Goal: Information Seeking & Learning: Learn about a topic

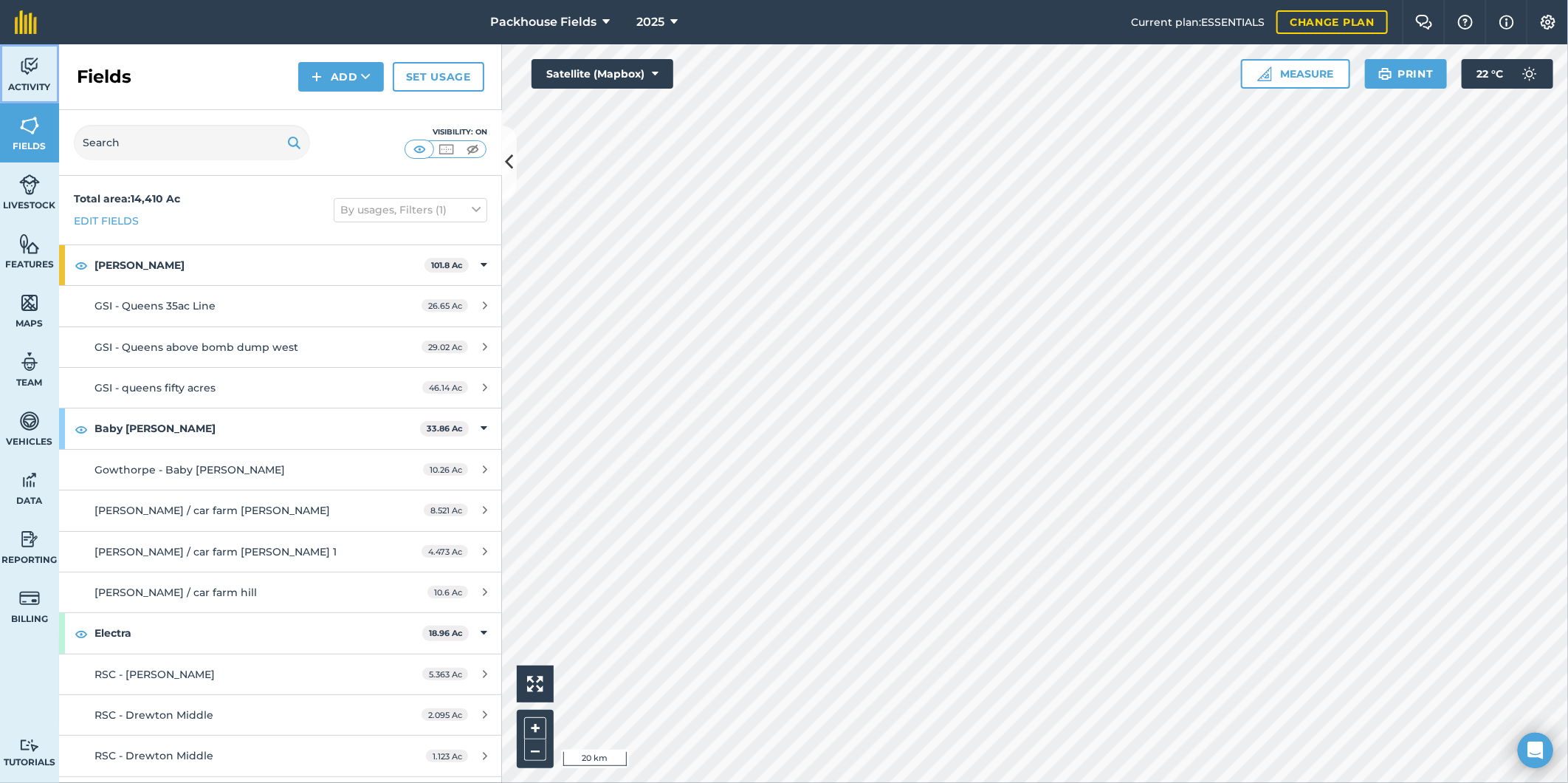
click at [28, 79] on link "Activity" at bounding box center [29, 74] width 59 height 59
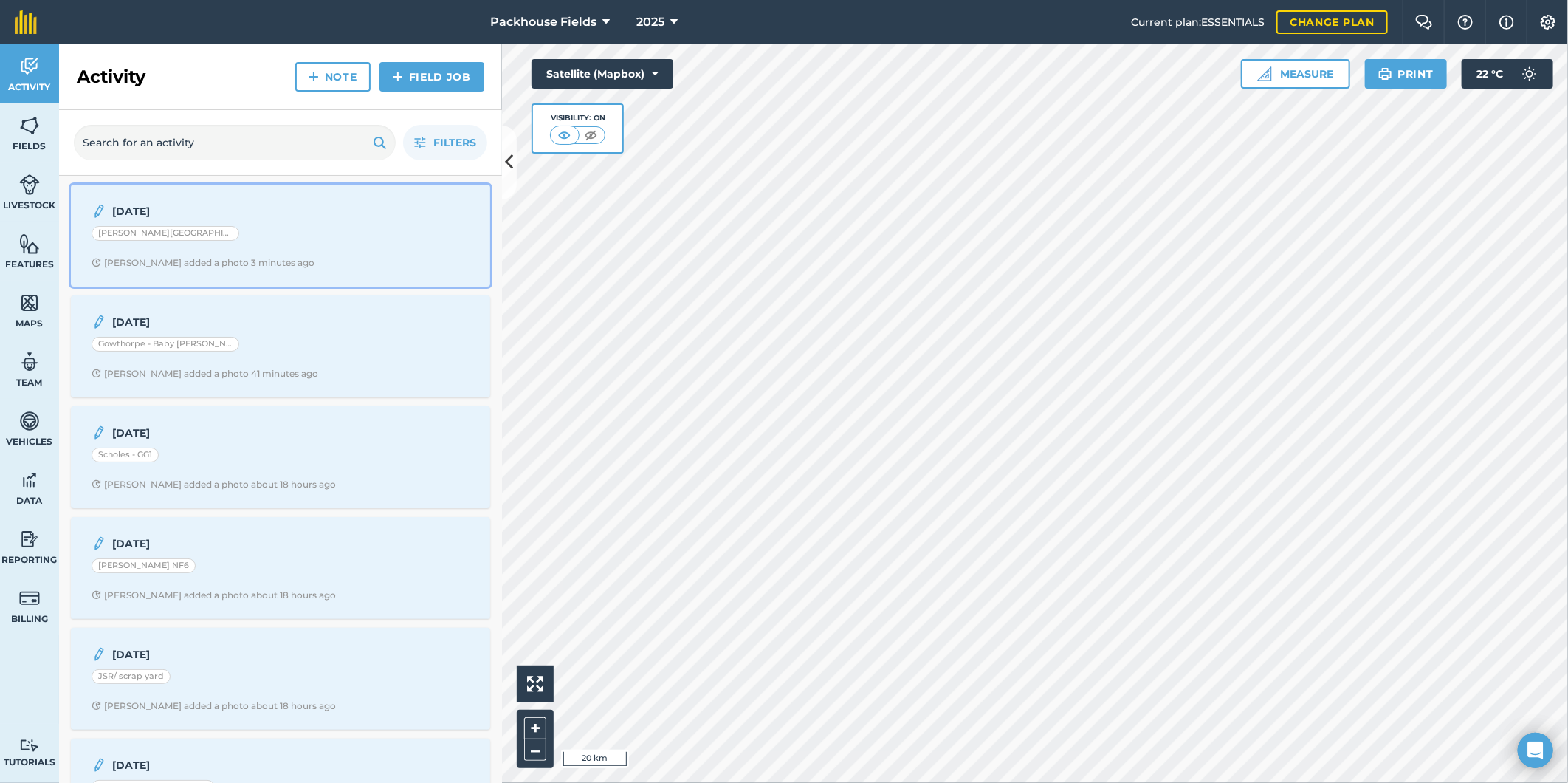
click at [281, 239] on div "[PERSON_NAME][GEOGRAPHIC_DATA]" at bounding box center [280, 236] width 378 height 19
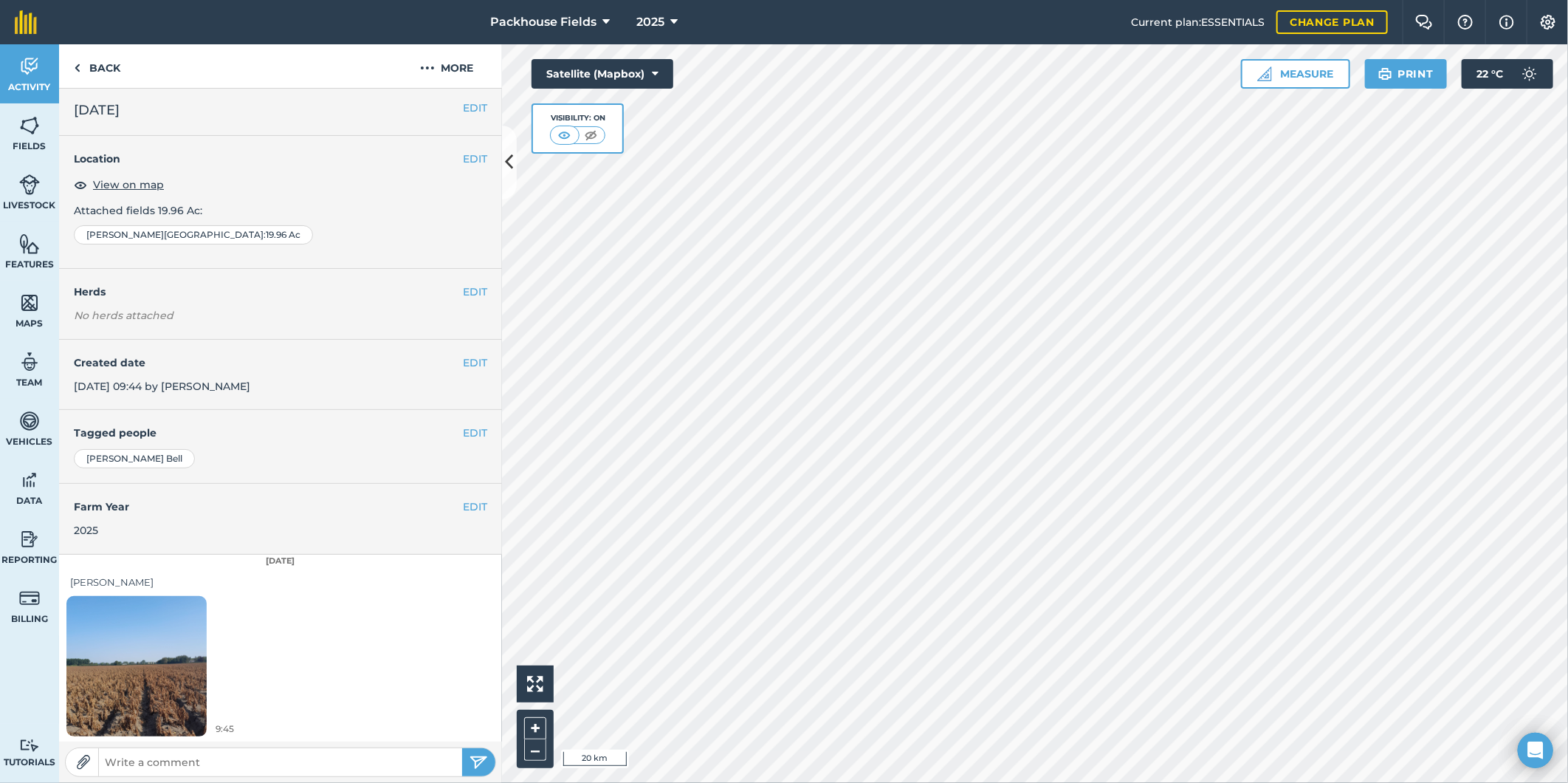
scroll to position [5, 0]
click at [134, 651] on img at bounding box center [136, 665] width 140 height 187
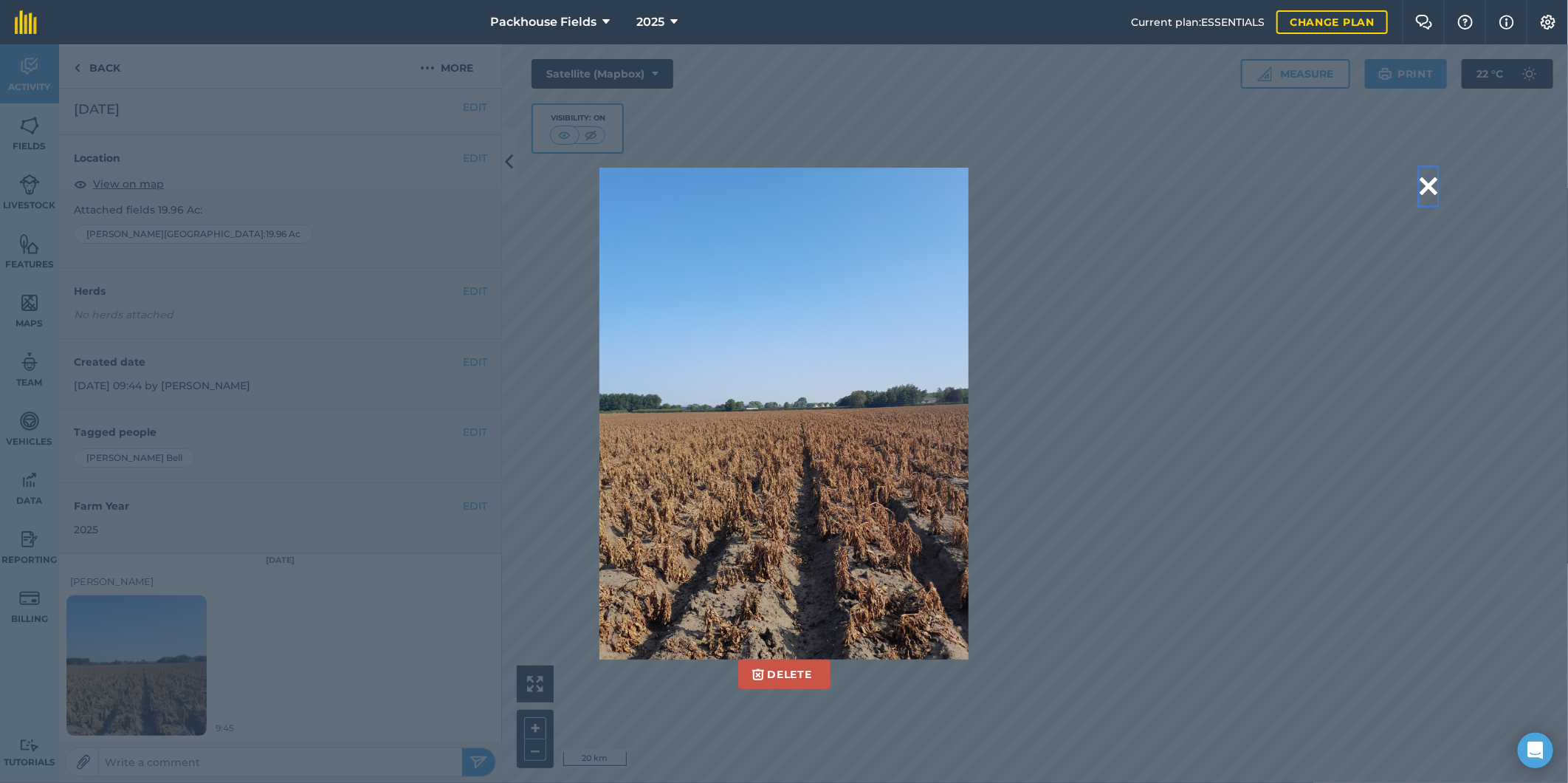
click at [1431, 181] on button at bounding box center [1428, 187] width 18 height 38
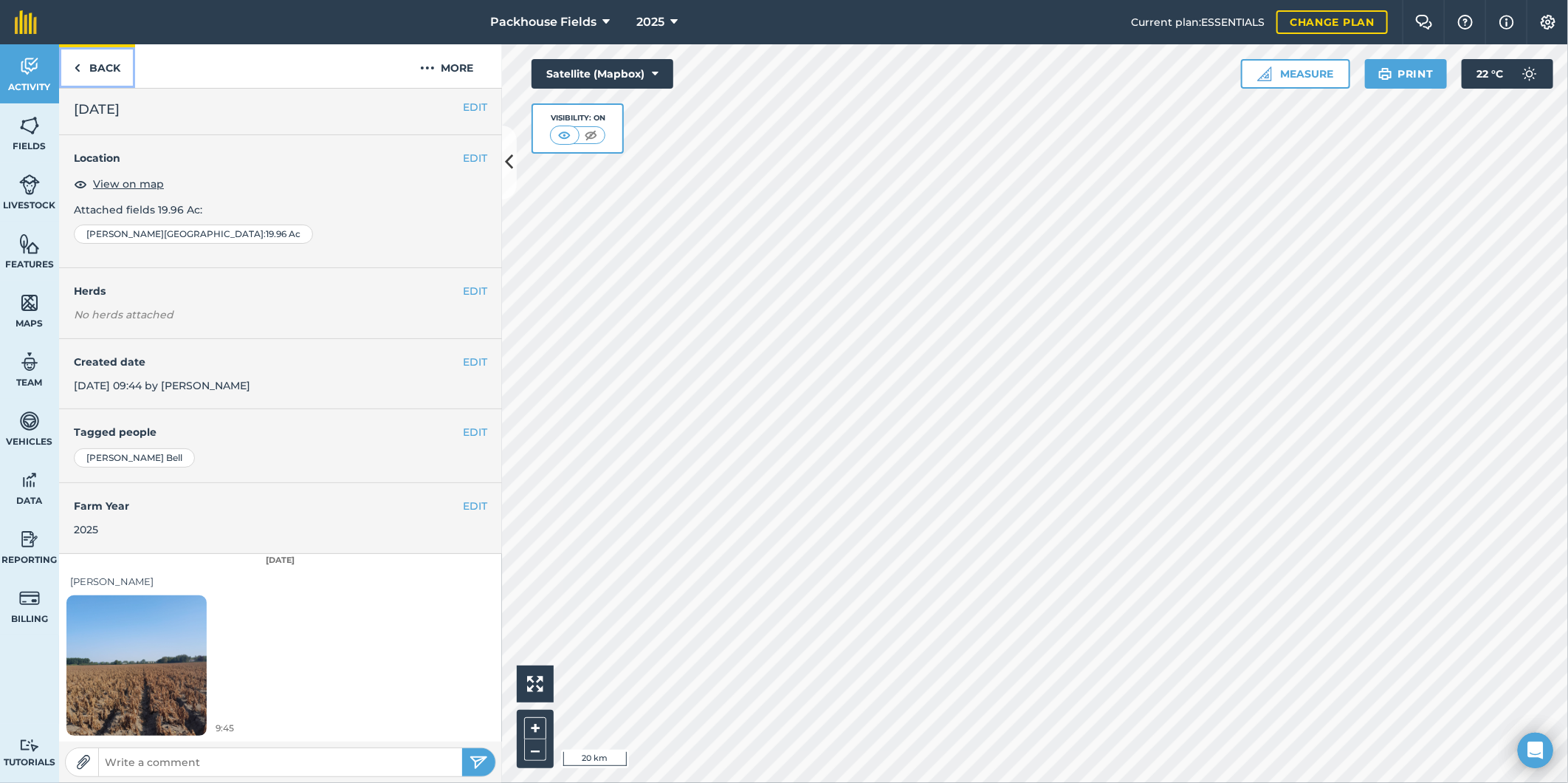
click at [118, 62] on link "Back" at bounding box center [97, 66] width 76 height 44
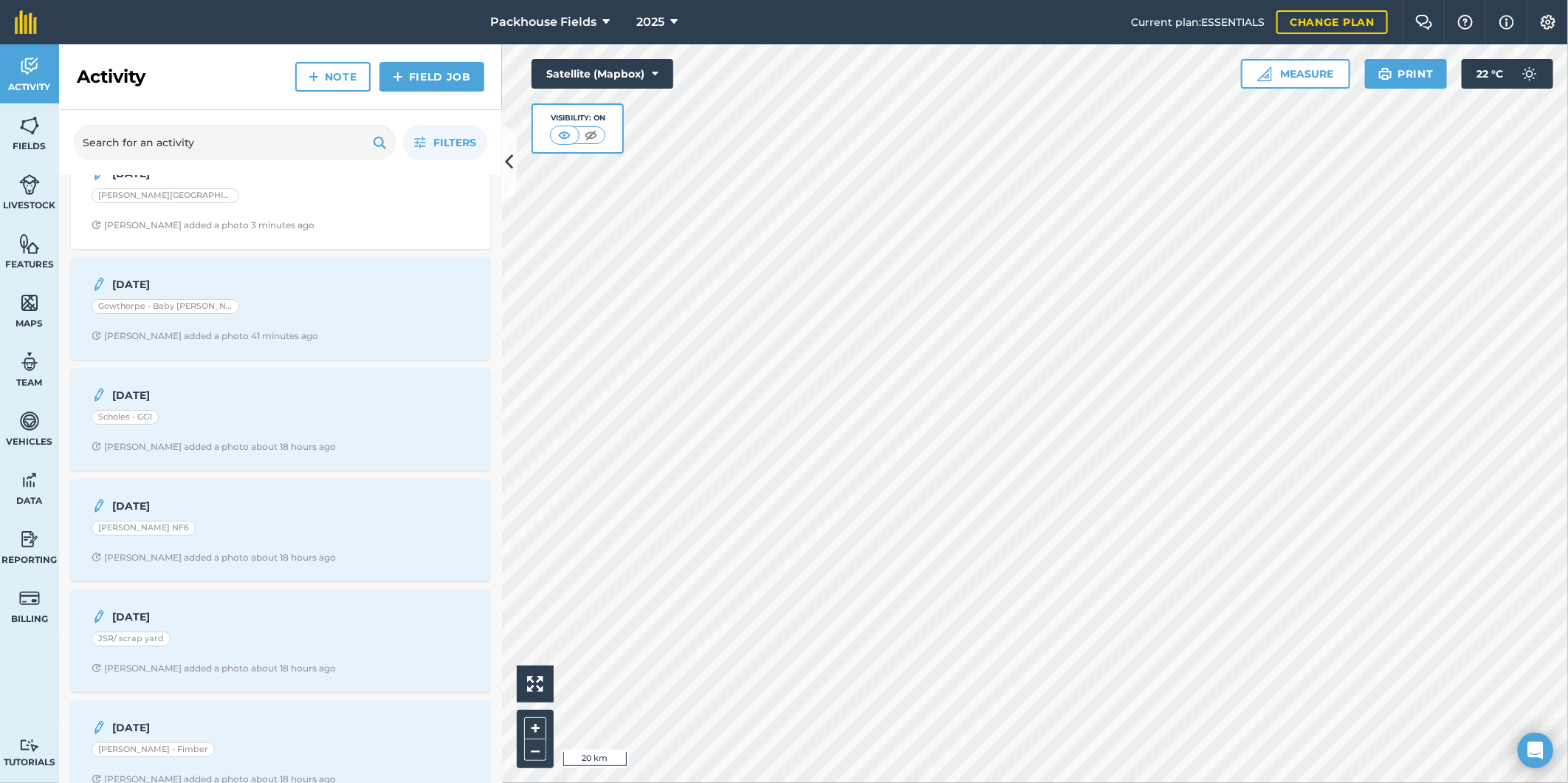
scroll to position [55, 0]
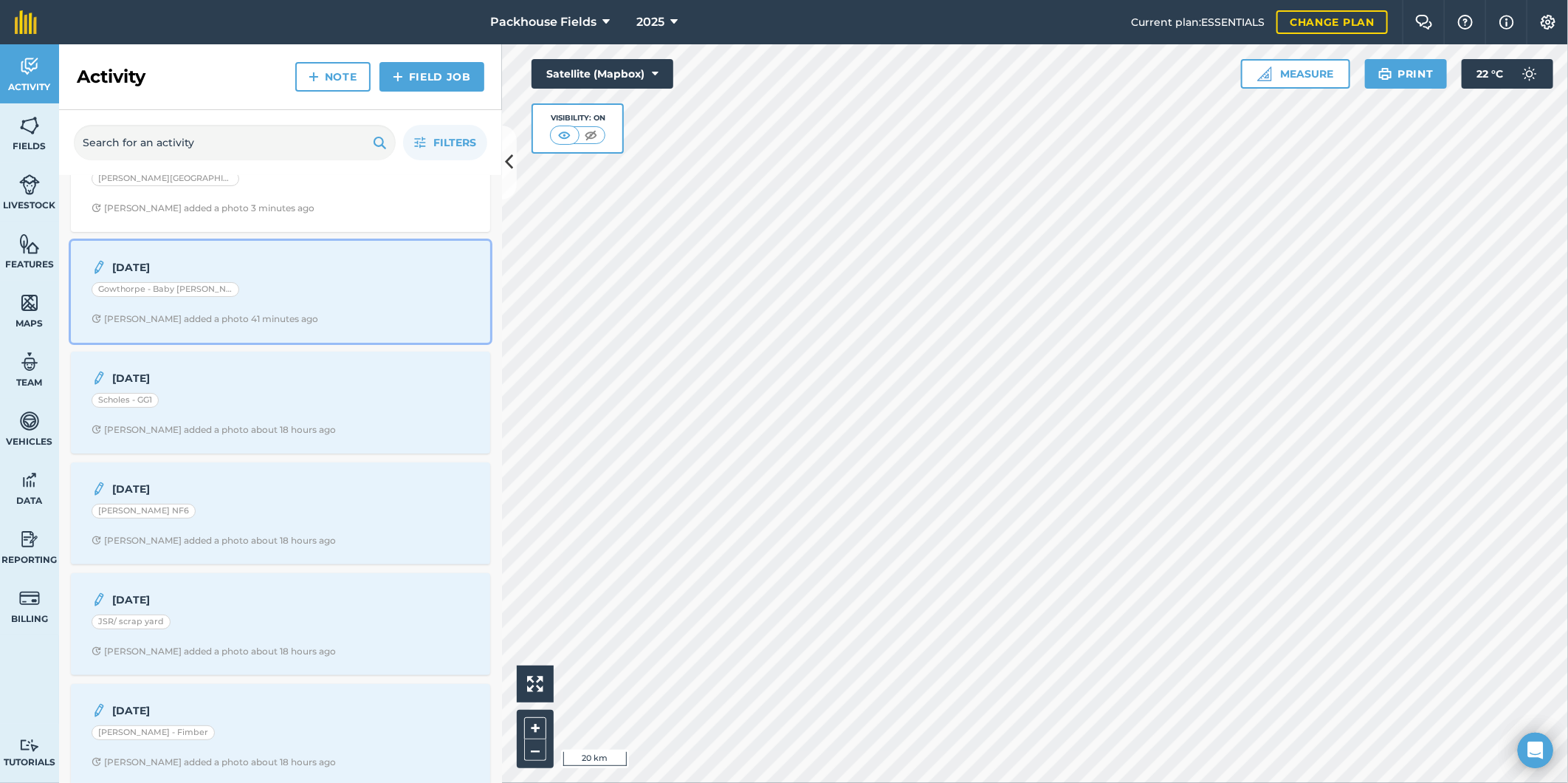
click at [253, 304] on div "[DATE] Gowthorpe - Baby [PERSON_NAME] [PERSON_NAME] B added a photo 41 minutes …" at bounding box center [280, 292] width 401 height 84
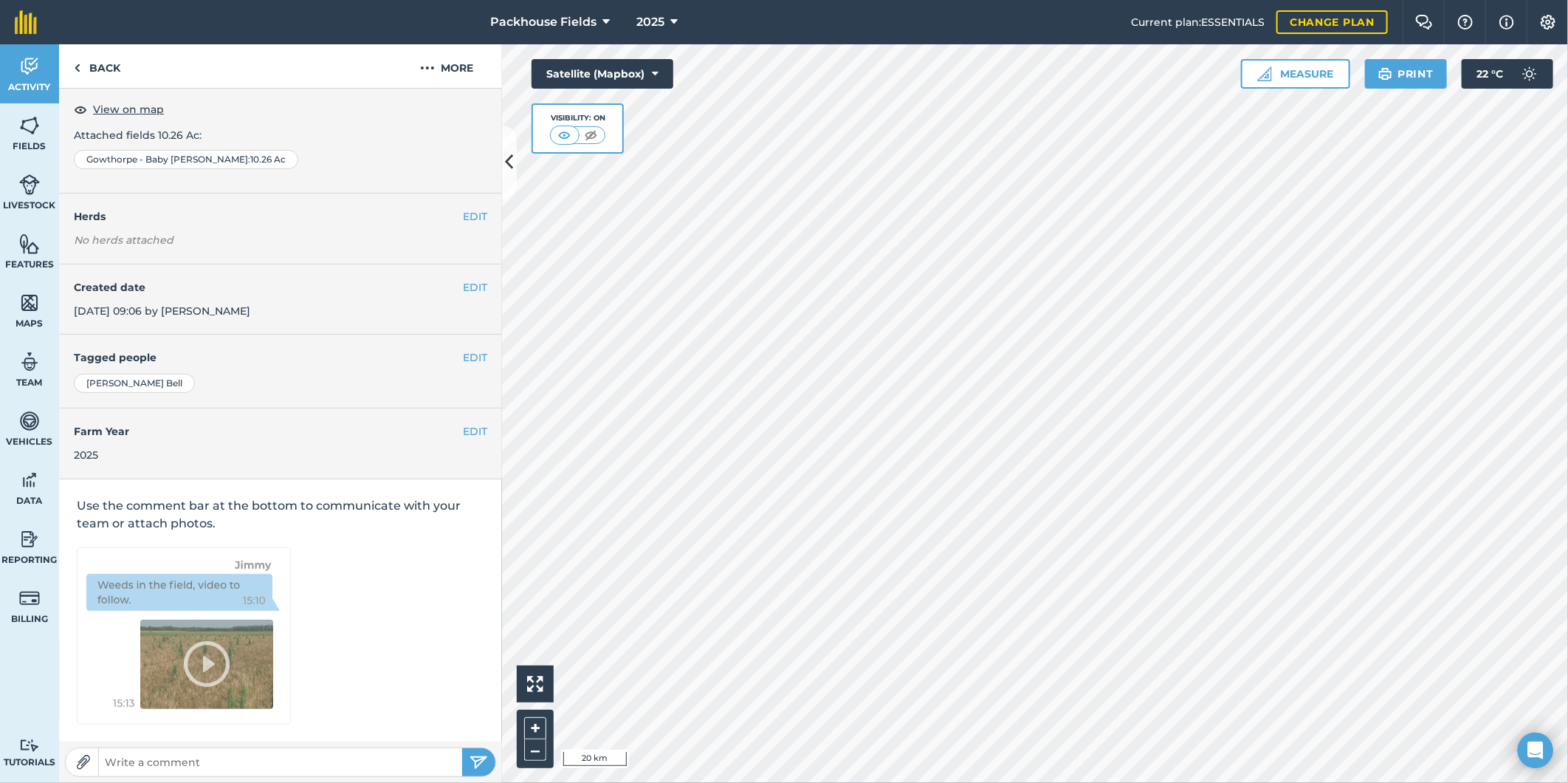
scroll to position [5, 0]
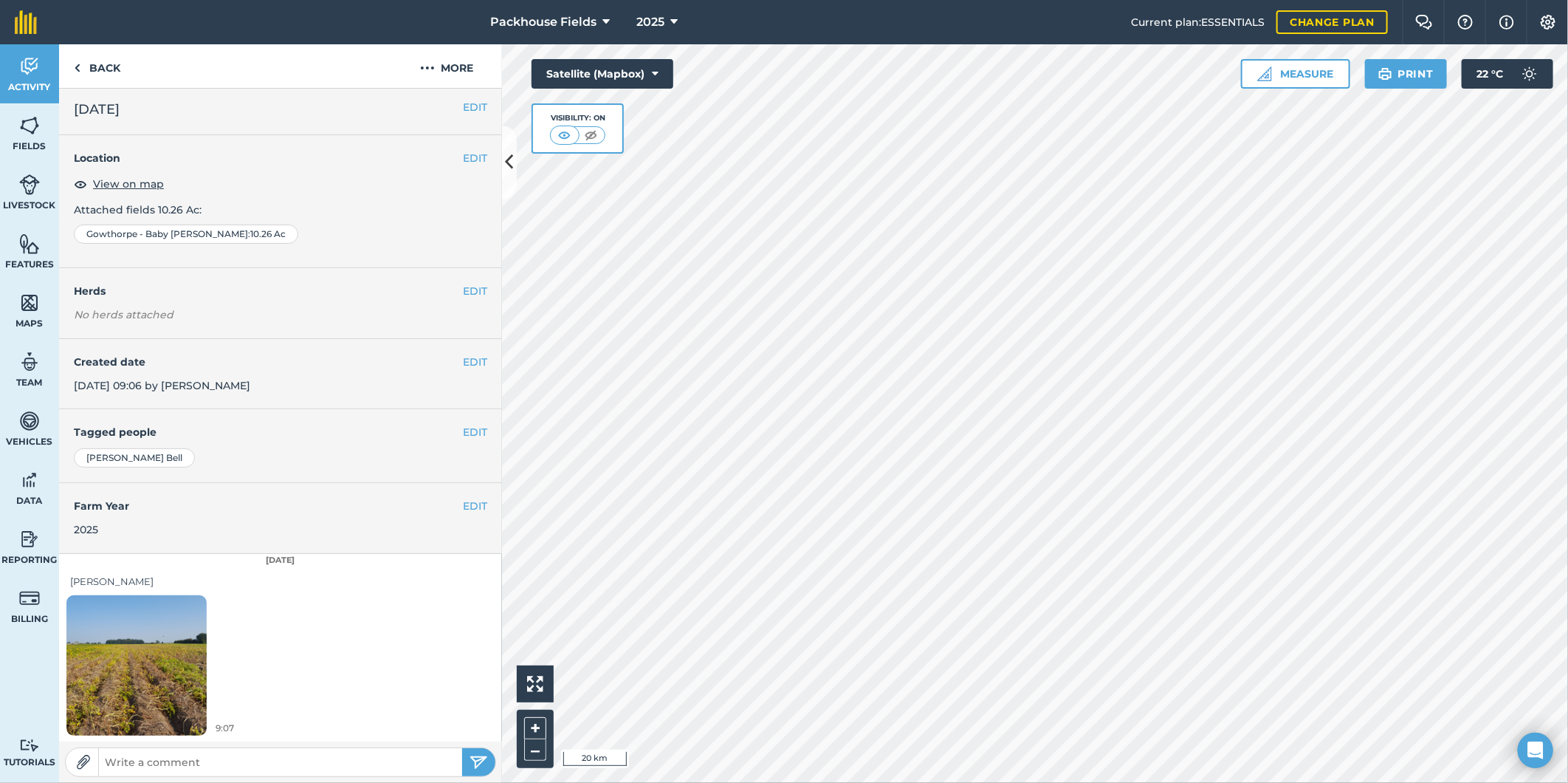
click at [141, 663] on img at bounding box center [136, 665] width 140 height 187
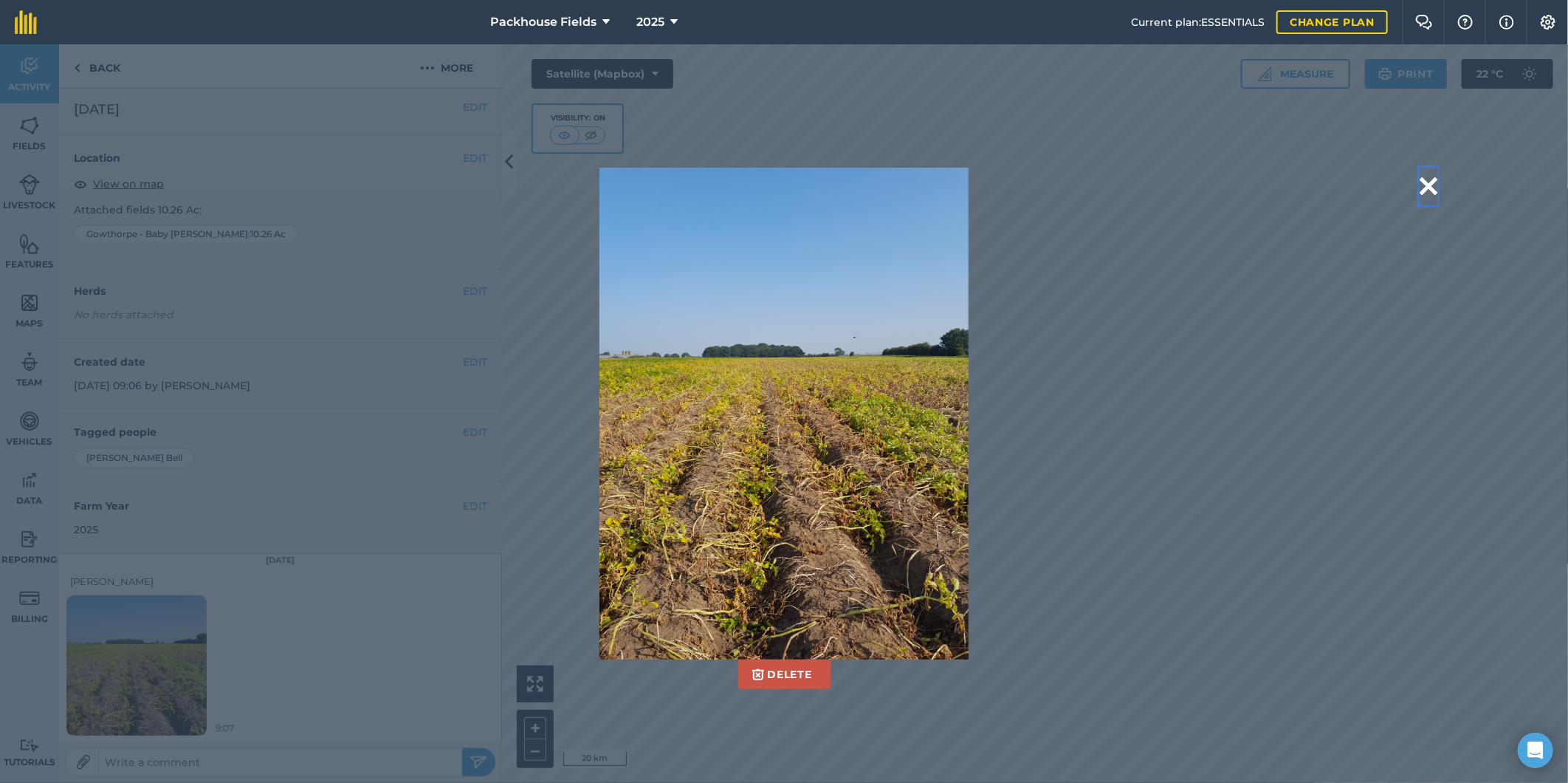
click at [1421, 180] on button at bounding box center [1428, 187] width 18 height 38
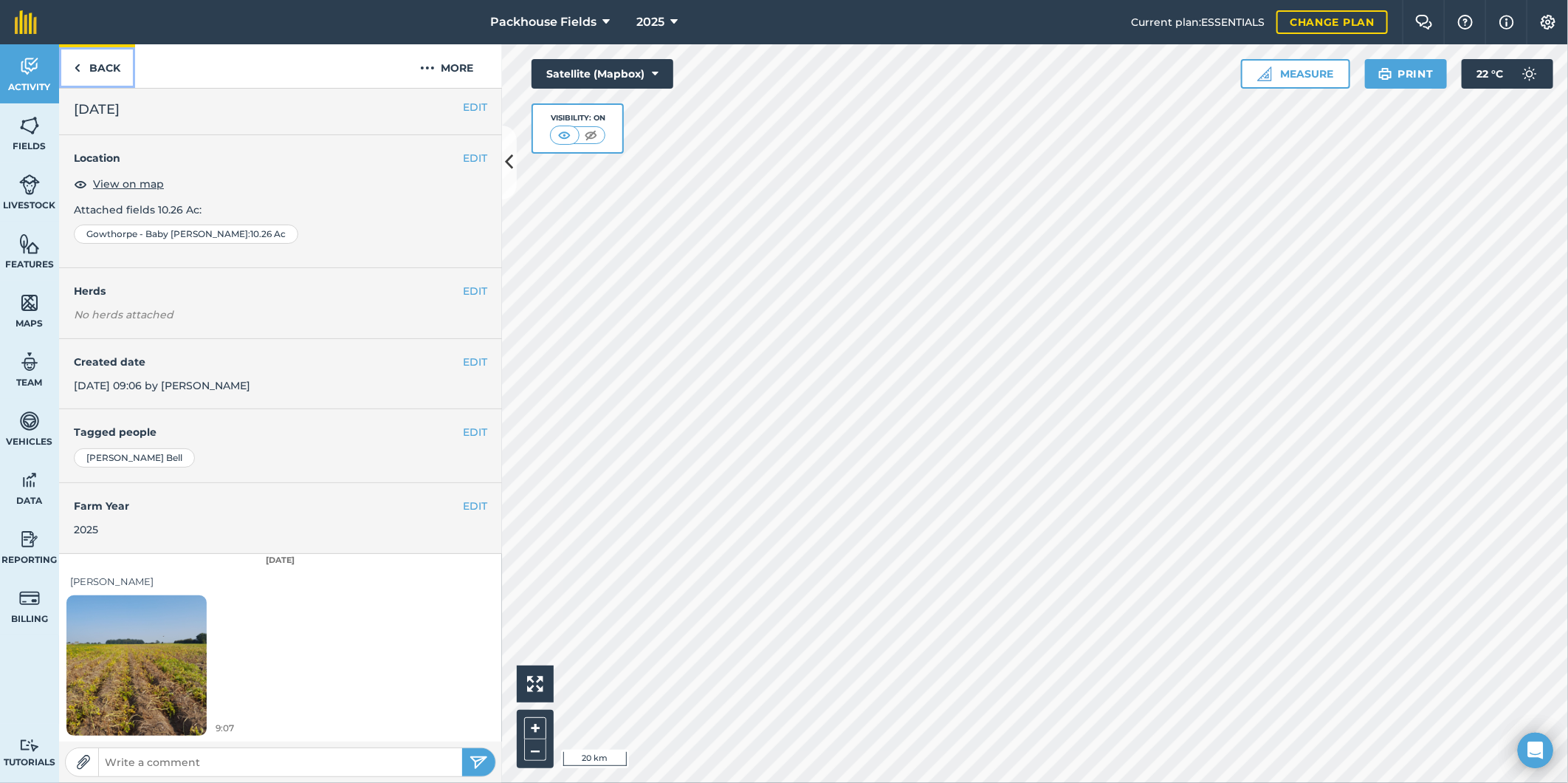
click at [120, 64] on link "Back" at bounding box center [97, 66] width 76 height 44
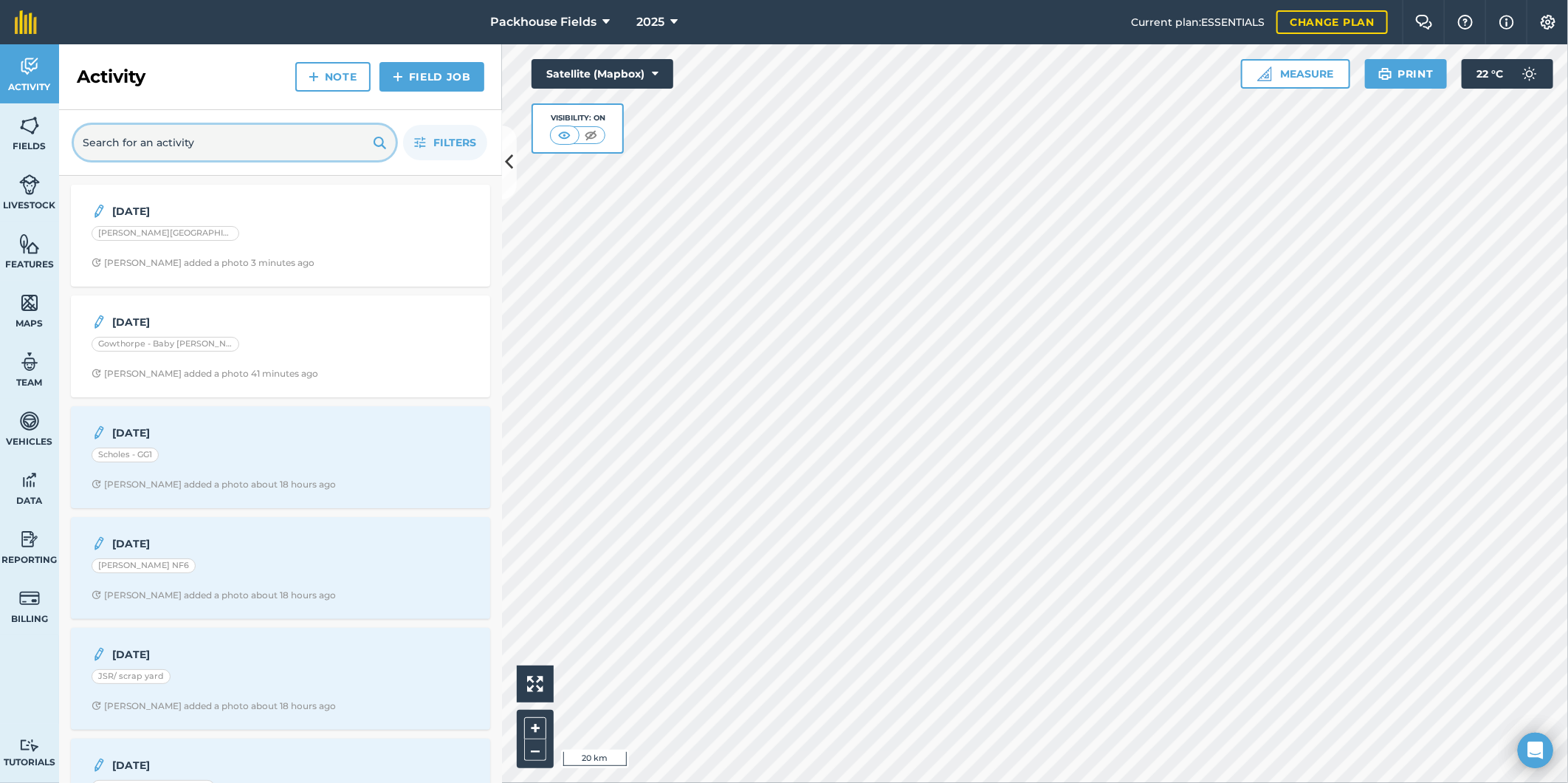
click at [212, 136] on input "text" at bounding box center [235, 142] width 322 height 35
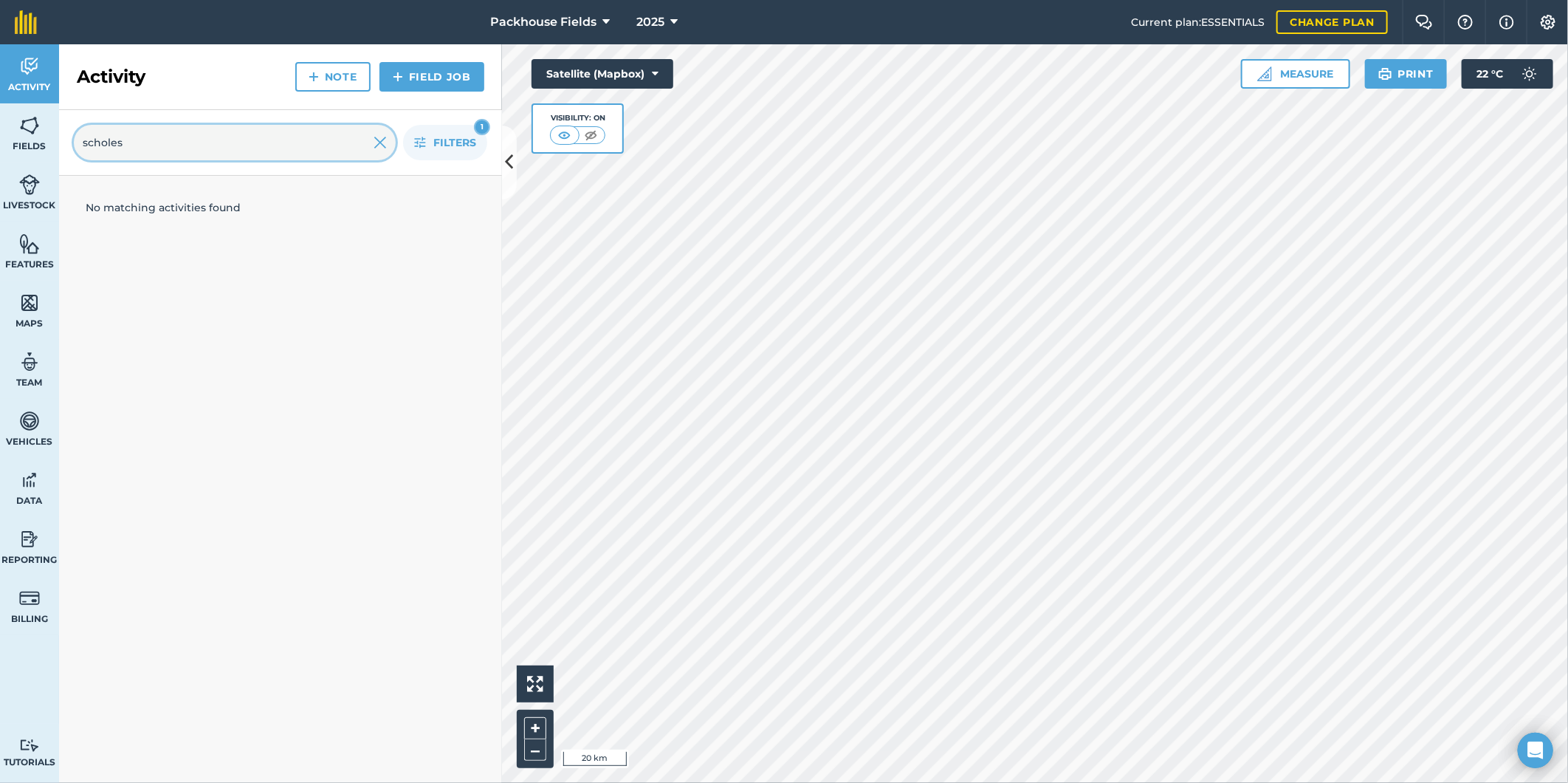
type input "scholes"
click at [30, 116] on img at bounding box center [29, 125] width 21 height 22
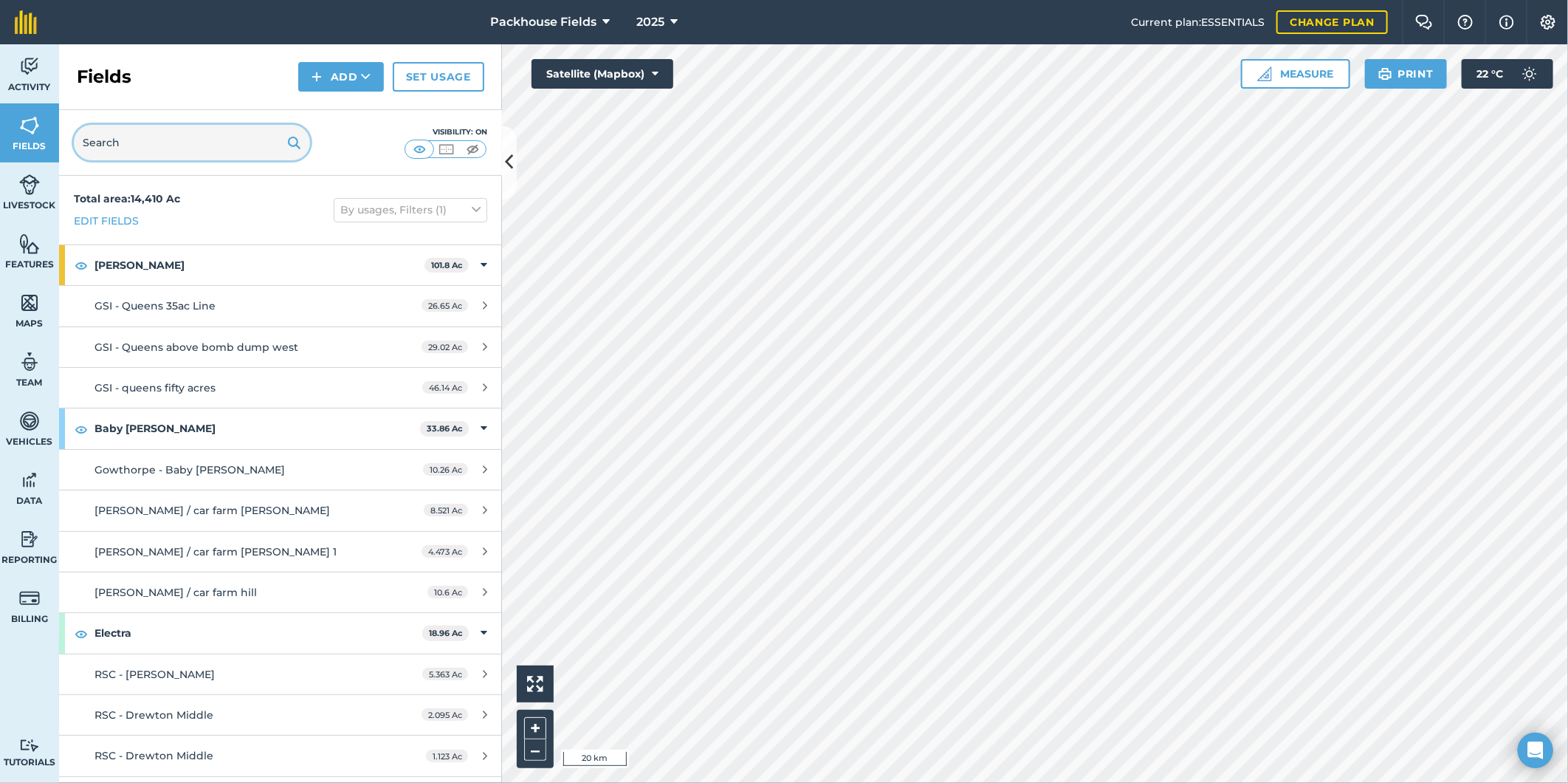
click at [171, 148] on input "text" at bounding box center [192, 142] width 237 height 35
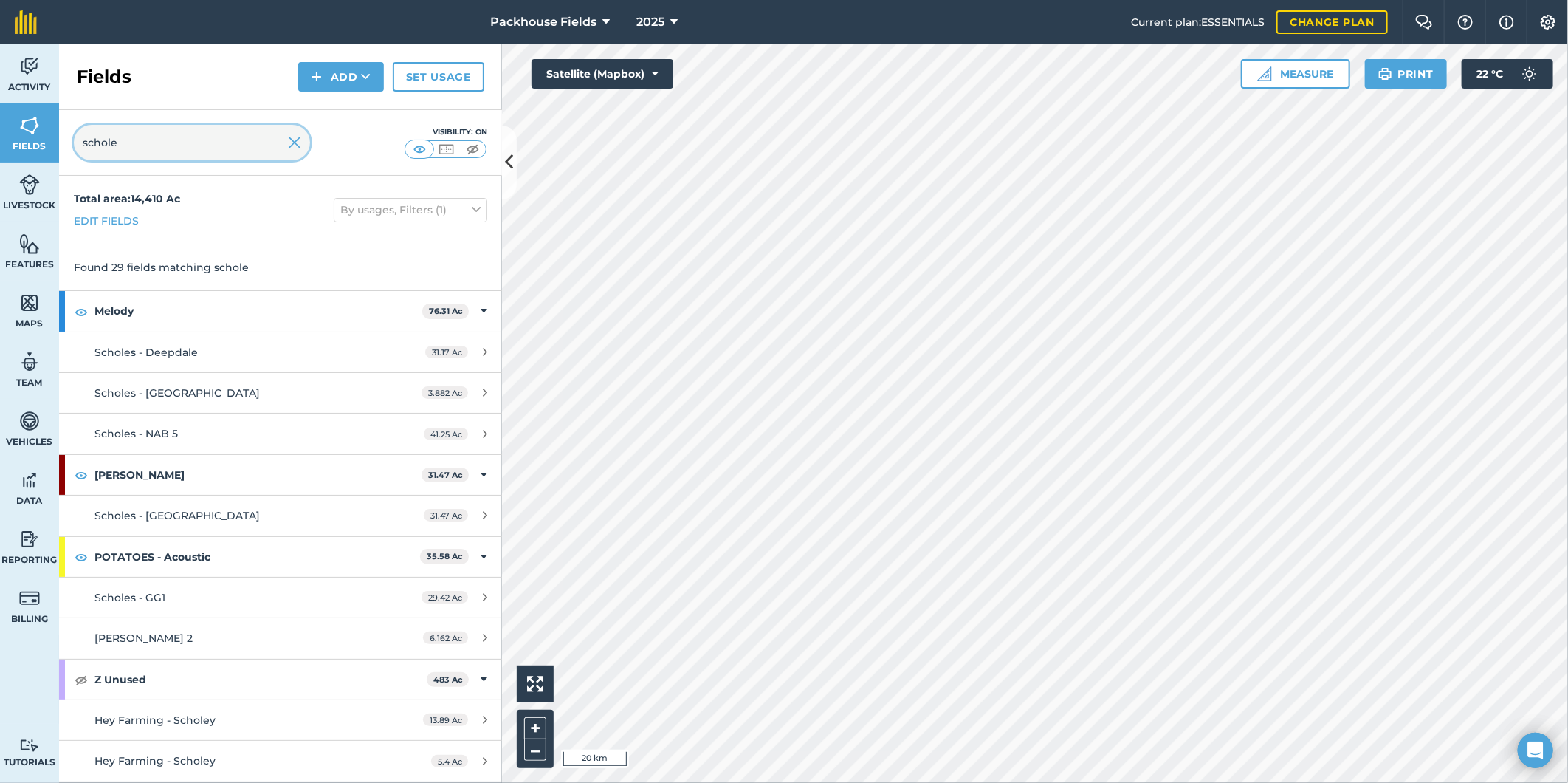
type input "schole"
click at [41, 70] on link "Activity" at bounding box center [29, 74] width 59 height 59
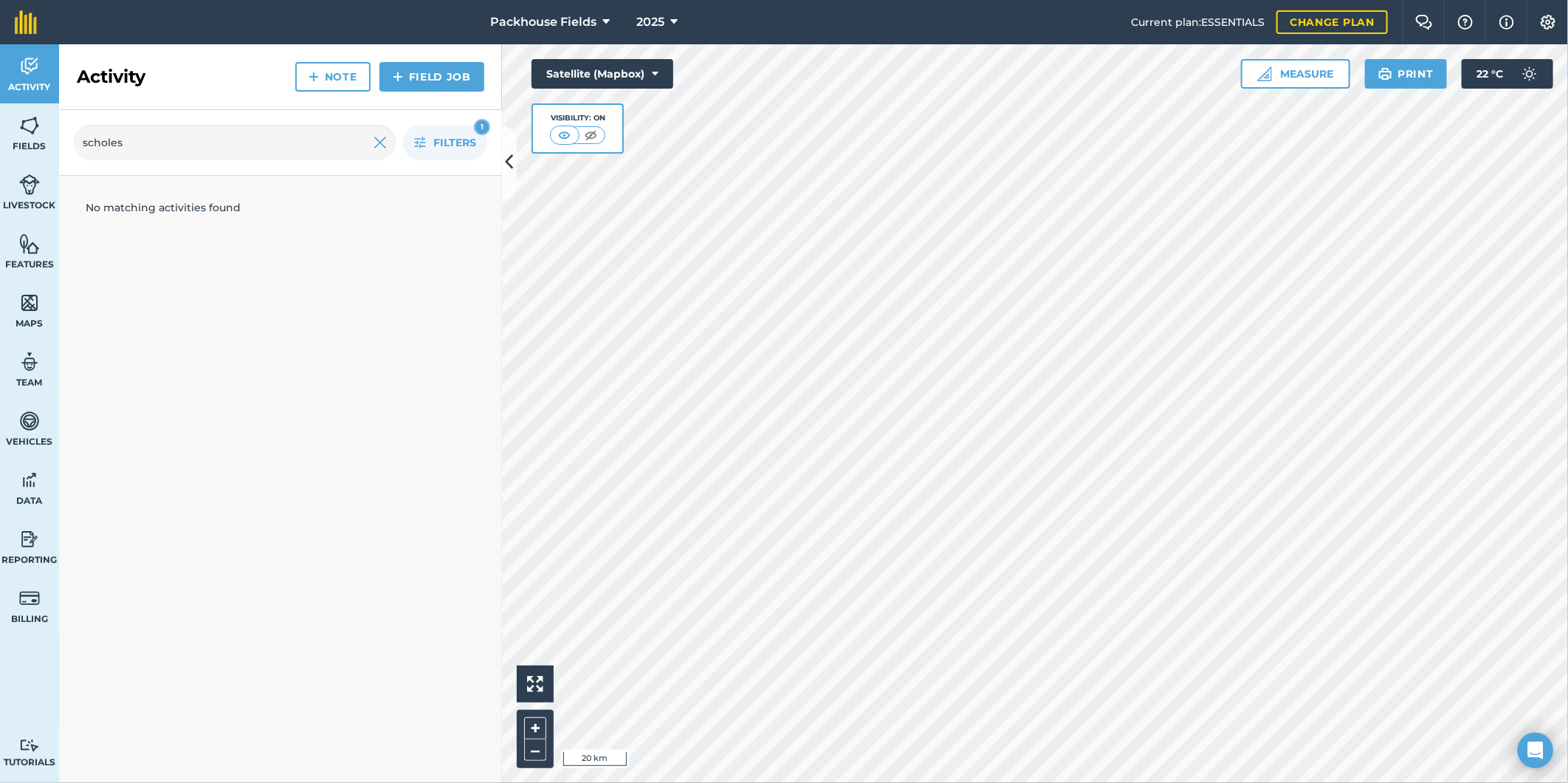
click at [386, 132] on div at bounding box center [380, 142] width 13 height 35
click at [382, 134] on img at bounding box center [380, 142] width 13 height 18
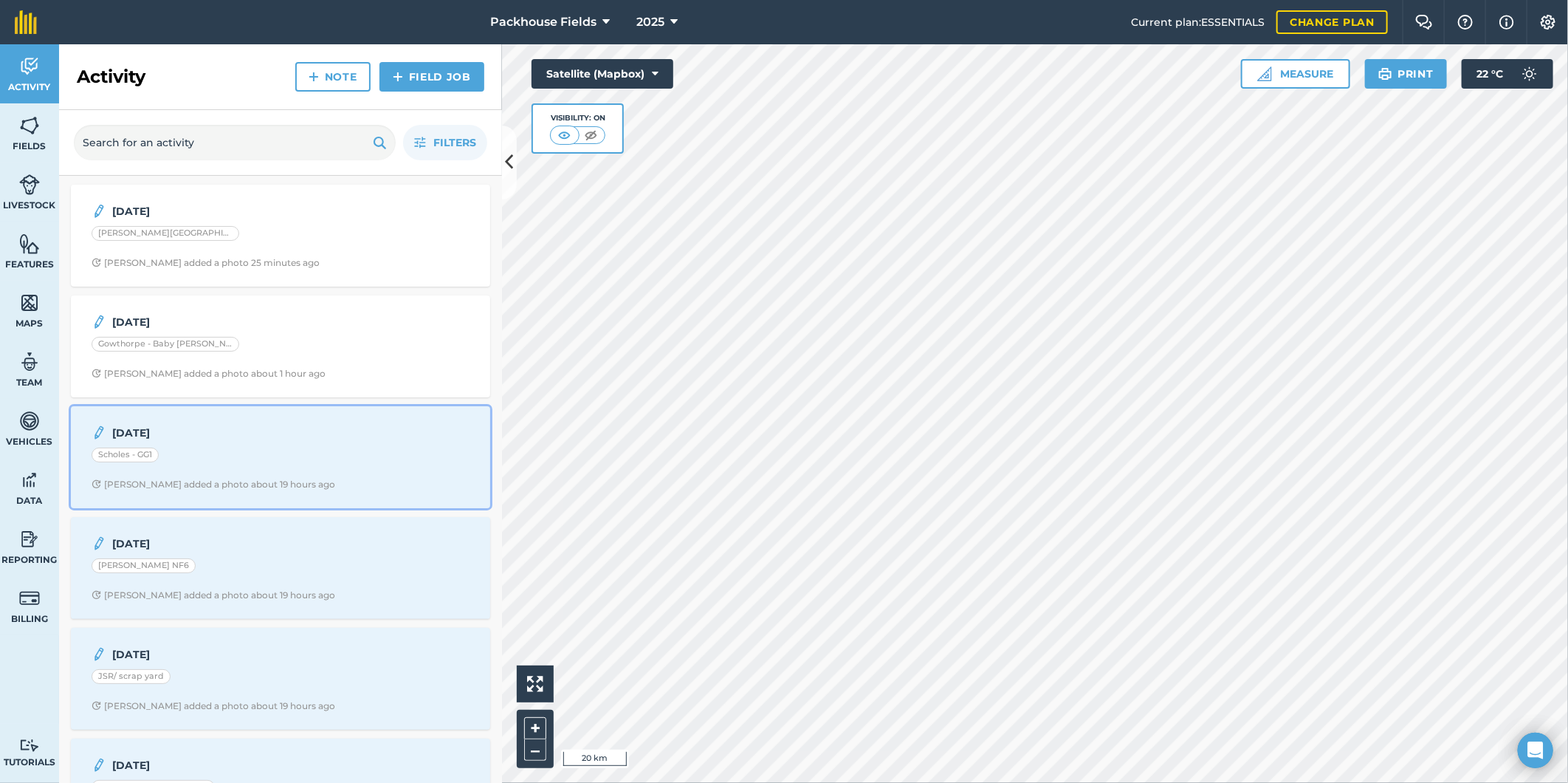
click at [279, 493] on div "[DATE] Scholes - GG1 [PERSON_NAME] added a photo about 19 hours ago" at bounding box center [280, 456] width 401 height 84
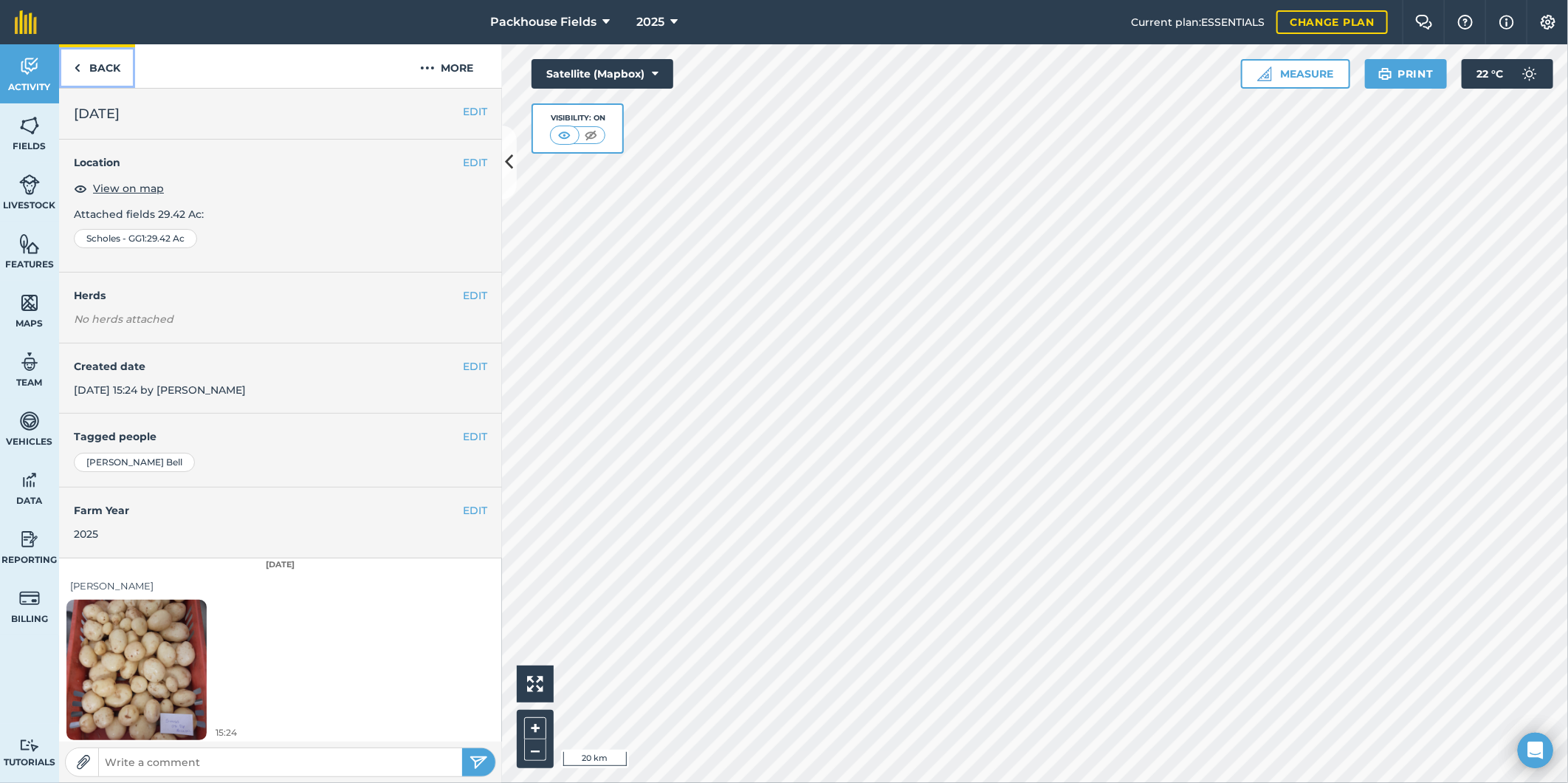
click at [109, 62] on link "Back" at bounding box center [97, 66] width 76 height 44
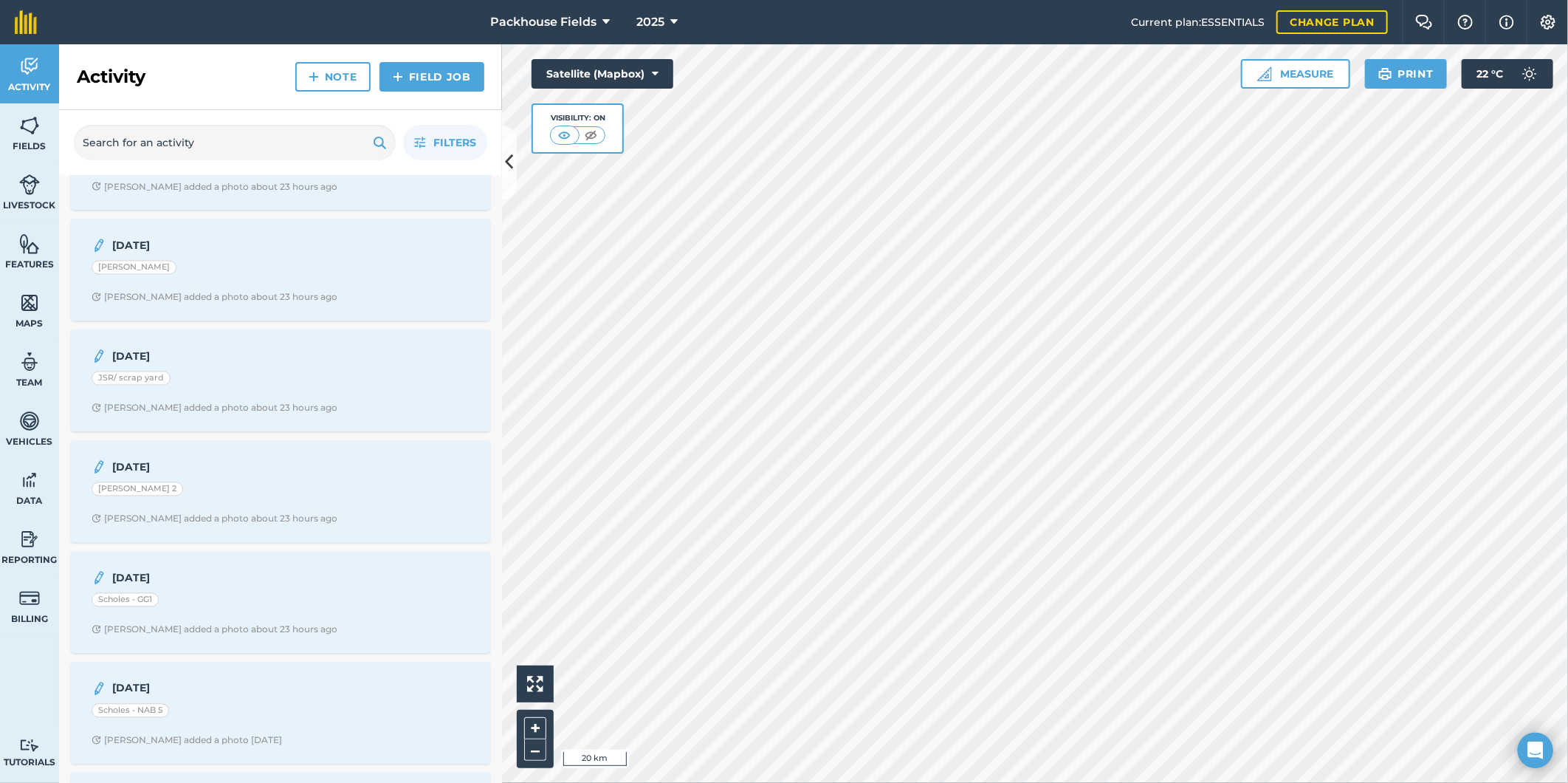
scroll to position [1751, 0]
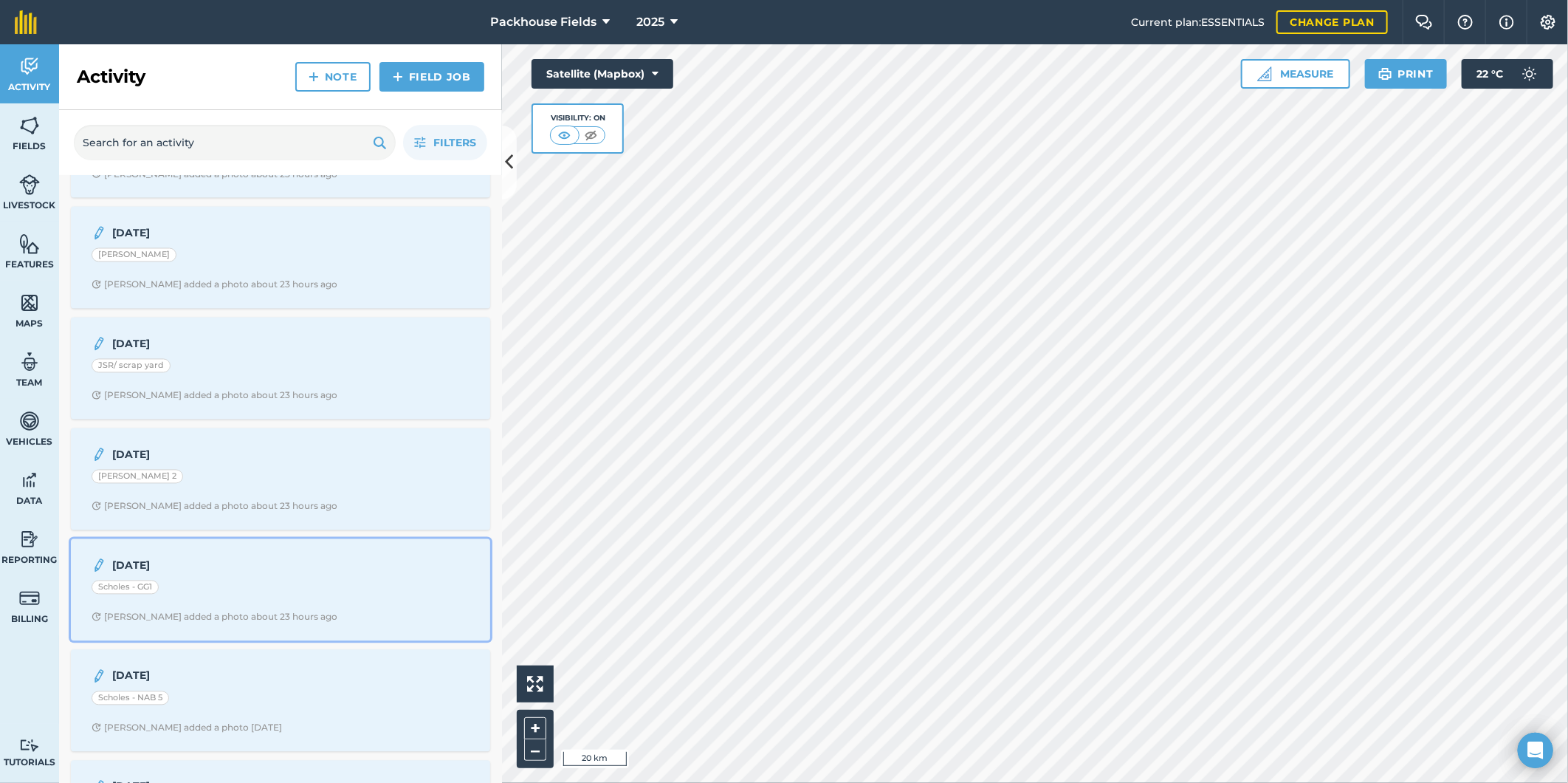
click at [272, 584] on div "[DATE] Scholes - GG1 [PERSON_NAME] added a photo about 23 hours ago" at bounding box center [280, 590] width 401 height 84
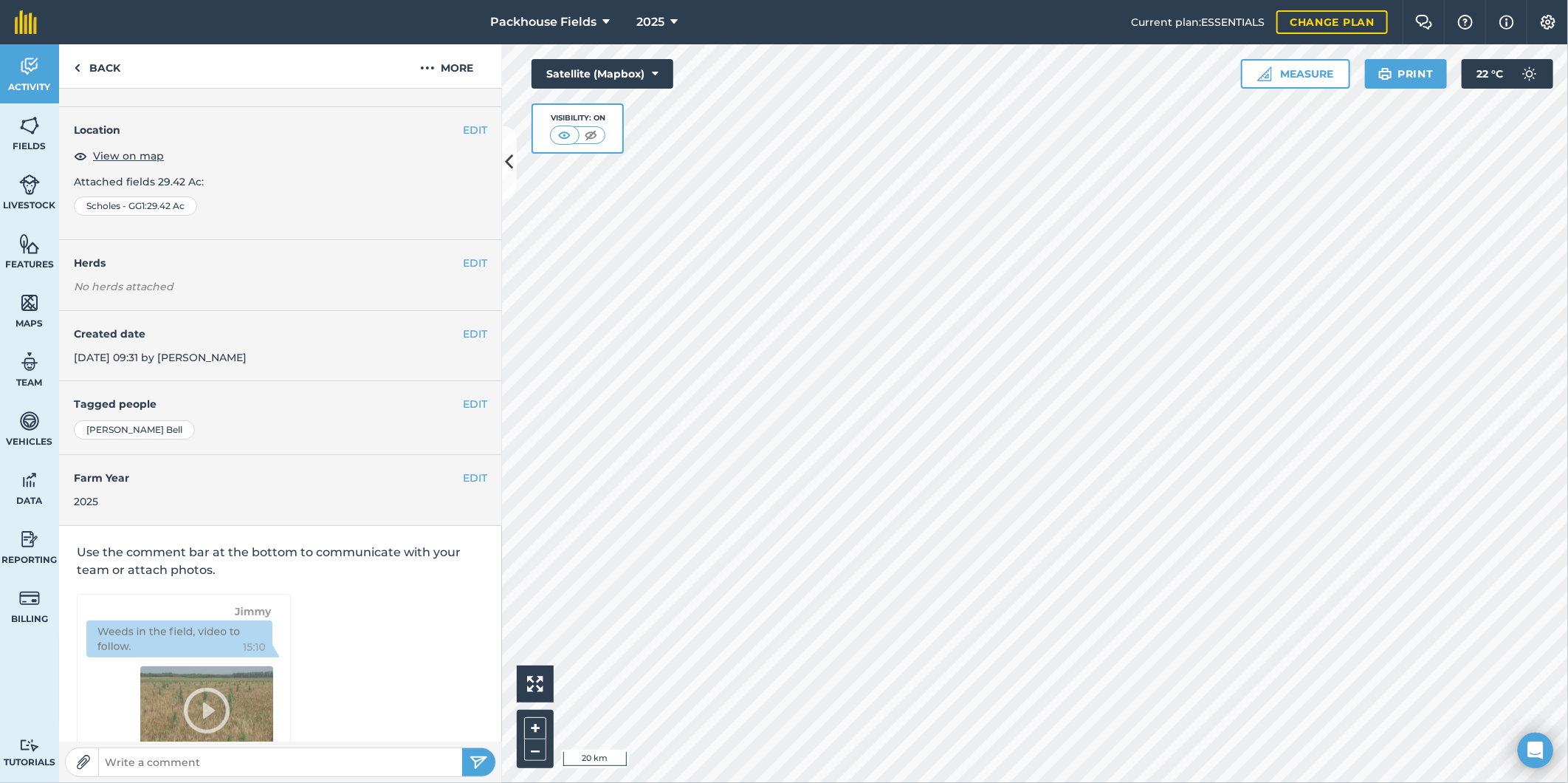
scroll to position [79, 0]
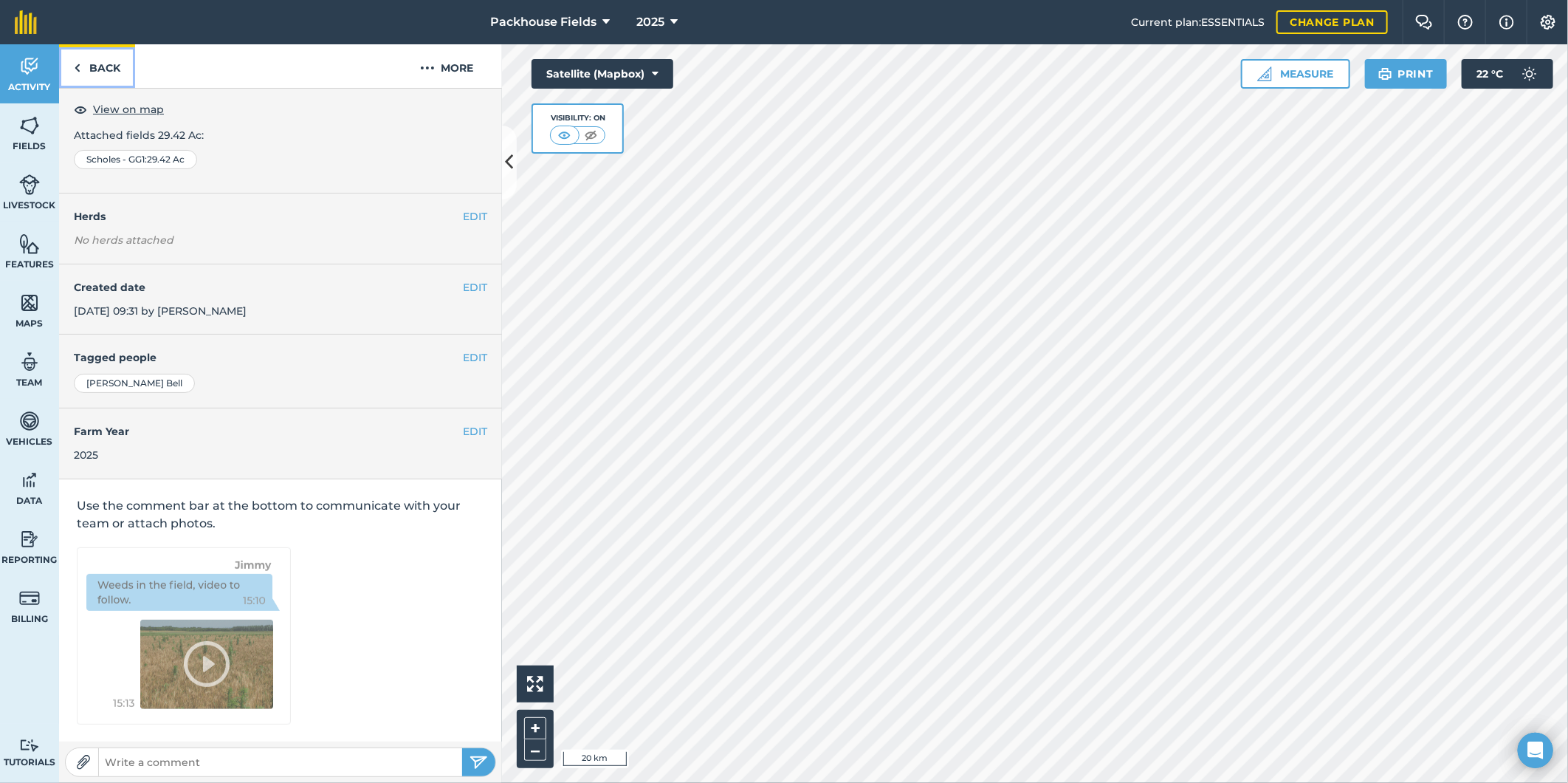
click at [122, 70] on link "Back" at bounding box center [97, 66] width 76 height 44
